Goal: Information Seeking & Learning: Check status

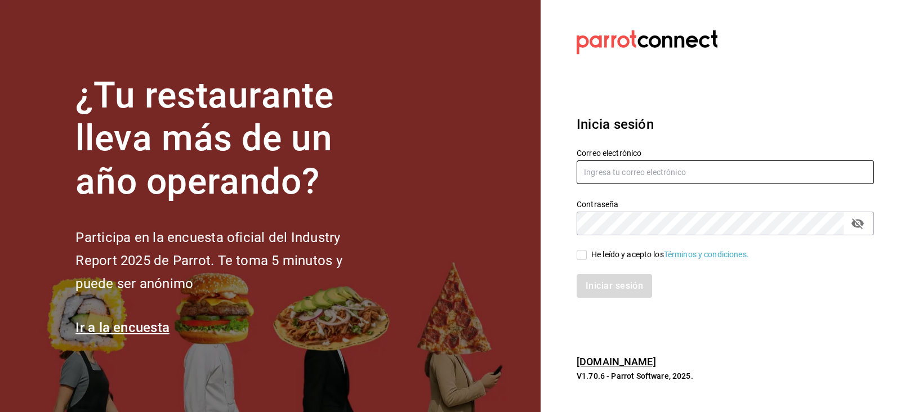
type input "[PERSON_NAME][EMAIL_ADDRESS][PERSON_NAME][DOMAIN_NAME]"
click at [578, 252] on input "He leído y acepto los Términos y condiciones." at bounding box center [581, 255] width 10 height 10
checkbox input "true"
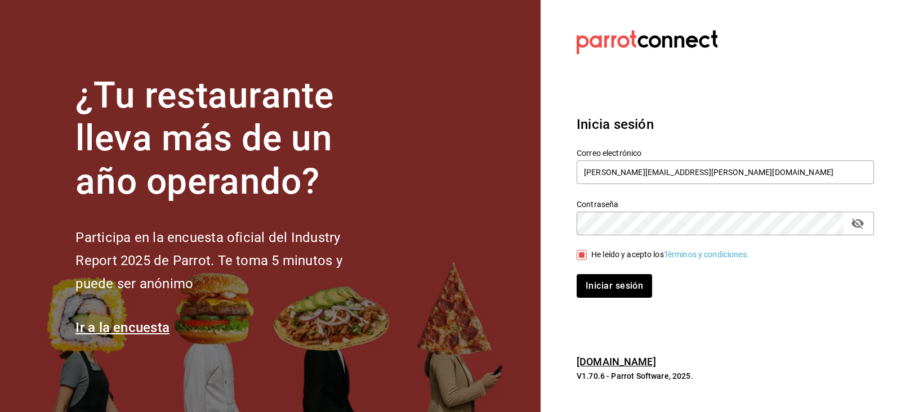
click at [594, 272] on div "Iniciar sesión" at bounding box center [718, 279] width 311 height 37
click at [598, 290] on button "Iniciar sesión" at bounding box center [614, 286] width 77 height 24
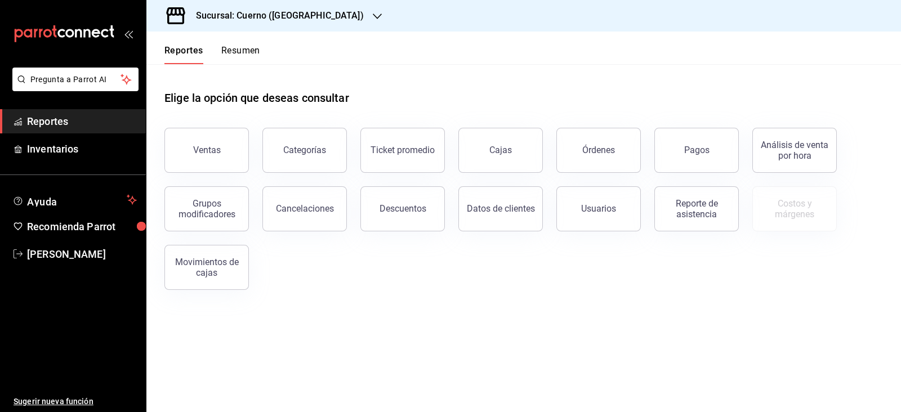
click at [413, 260] on div "Ventas Categorías Ticket promedio Cajas Órdenes Pagos Análisis de venta por hor…" at bounding box center [517, 202] width 732 height 176
click at [443, 344] on main "Elige la opción que deseas consultar Ventas Categorías Ticket promedio Cajas Ór…" at bounding box center [523, 238] width 754 height 348
click at [218, 166] on button "Ventas" at bounding box center [206, 150] width 84 height 45
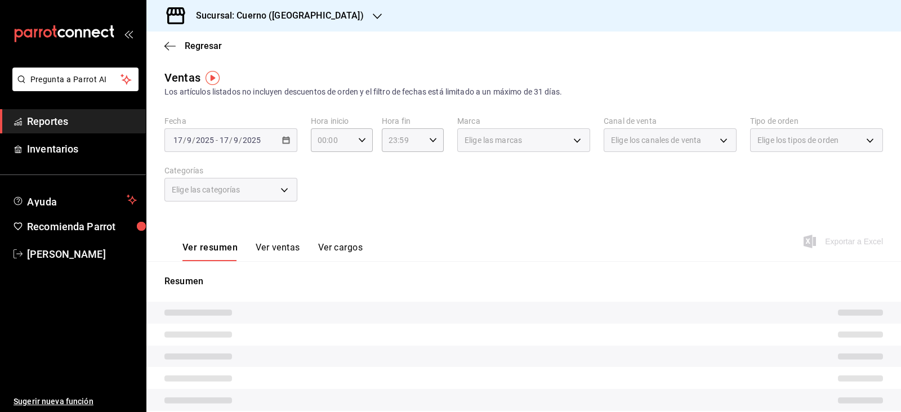
click at [425, 243] on div "Ver resumen Ver ventas Ver cargos Exportar a Excel" at bounding box center [523, 238] width 754 height 46
click at [261, 147] on div "2025-09-17 17 / 9 / 2025 - 2025-09-17 17 / 9 / 2025" at bounding box center [230, 140] width 133 height 24
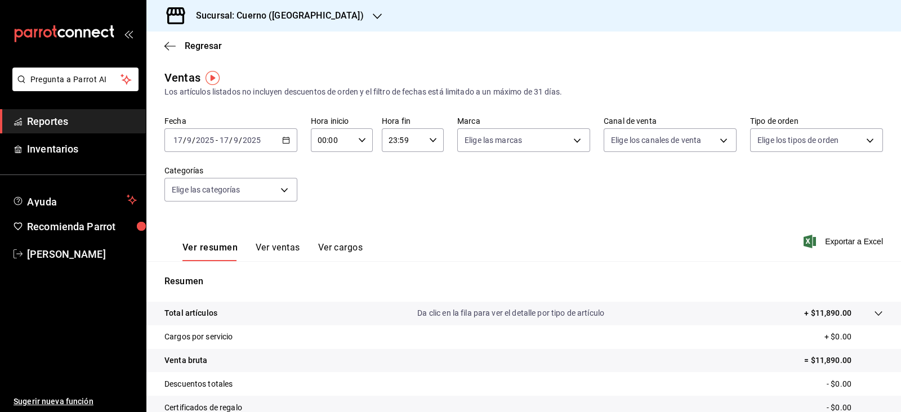
click at [261, 147] on div "2025-09-17 17 / 9 / 2025 - 2025-09-17 17 / 9 / 2025" at bounding box center [230, 140] width 133 height 24
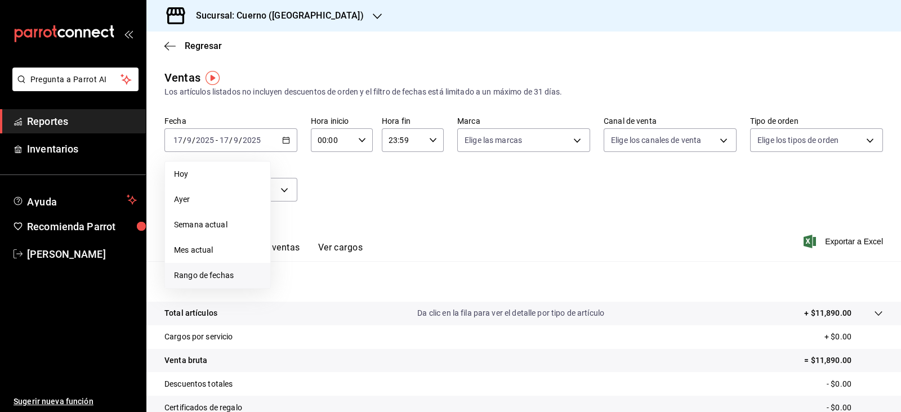
click at [214, 275] on span "Rango de fechas" at bounding box center [217, 276] width 87 height 12
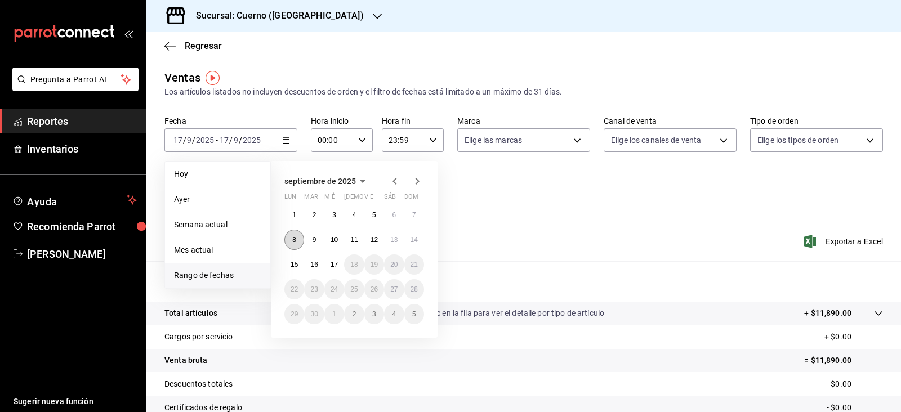
click at [295, 241] on abbr "8" at bounding box center [294, 240] width 4 height 8
click at [298, 265] on button "15" at bounding box center [294, 264] width 20 height 20
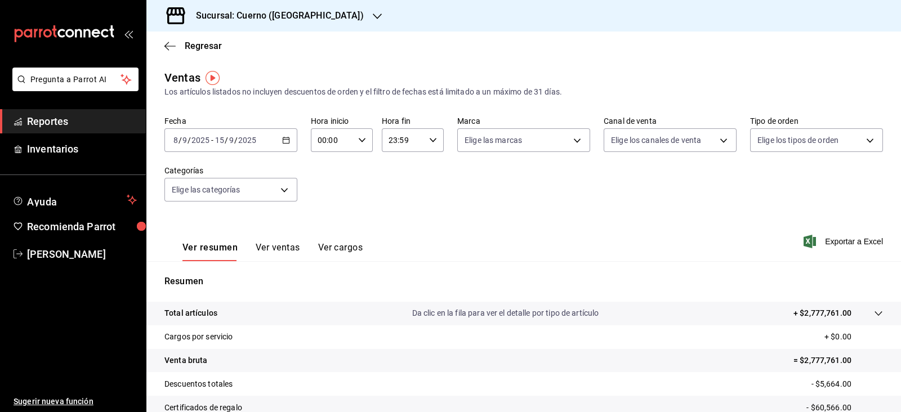
click at [621, 198] on div "Fecha 2025-09-08 8 / 9 / 2025 - 2025-09-15 15 / 9 / 2025 Hora inicio 00:00 Hora…" at bounding box center [523, 165] width 718 height 99
click at [351, 147] on div "00:00 Hora inicio" at bounding box center [342, 140] width 62 height 24
click at [422, 142] on div at bounding box center [450, 206] width 901 height 412
click at [422, 142] on div "23:59 Hora fin" at bounding box center [413, 140] width 62 height 24
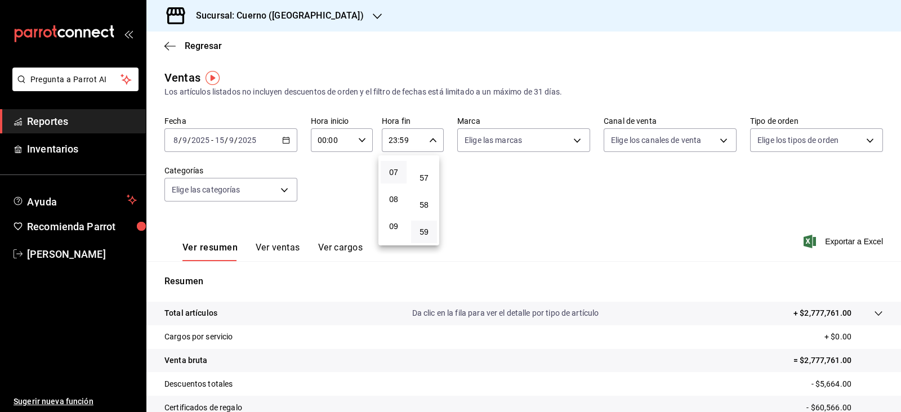
click at [396, 181] on button "07" at bounding box center [393, 172] width 26 height 23
type input "07:59"
click at [637, 216] on div at bounding box center [450, 206] width 901 height 412
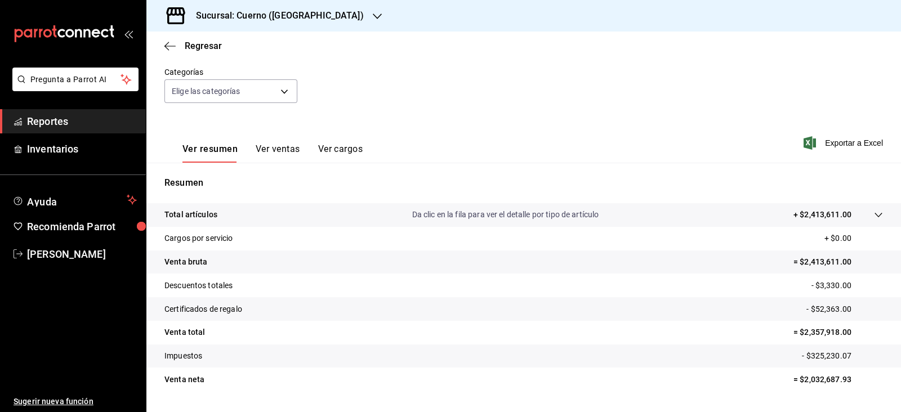
scroll to position [127, 0]
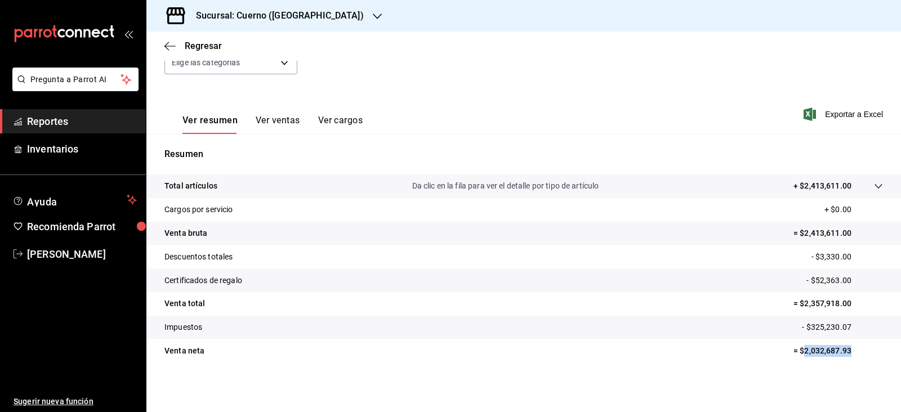
drag, startPoint x: 793, startPoint y: 350, endPoint x: 843, endPoint y: 348, distance: 49.6
click at [843, 348] on p "= $2,032,687.93" at bounding box center [837, 351] width 89 height 12
copy p "2,032,687.93"
